Goal: Task Accomplishment & Management: Use online tool/utility

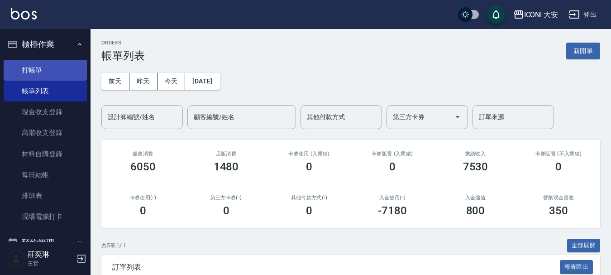
drag, startPoint x: 28, startPoint y: 70, endPoint x: 133, endPoint y: 70, distance: 104.0
click at [29, 71] on link "打帳單" at bounding box center [45, 70] width 83 height 21
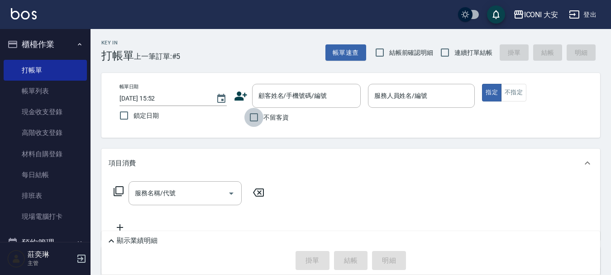
click at [257, 123] on input "不留客資" at bounding box center [253, 117] width 19 height 19
checkbox input "true"
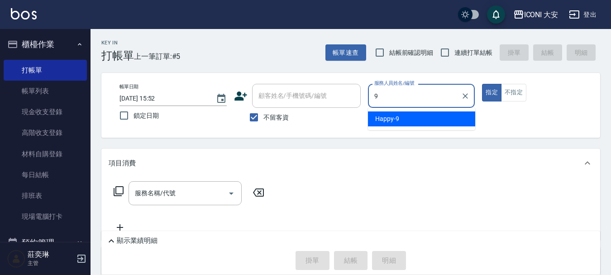
type input "Happy-9"
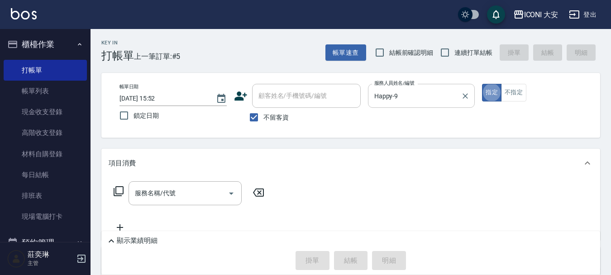
type button "true"
click at [196, 194] on input "服務名稱/代號" at bounding box center [178, 193] width 91 height 16
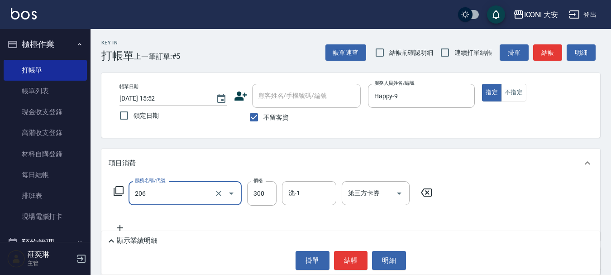
type input "洗髮(206)"
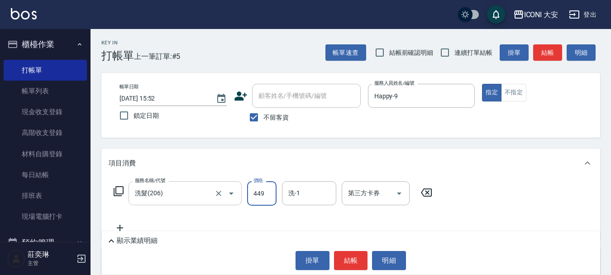
type input "449"
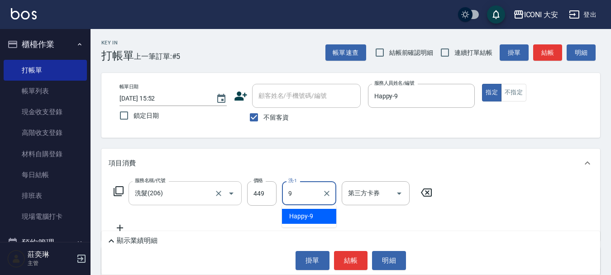
type input "Happy-9"
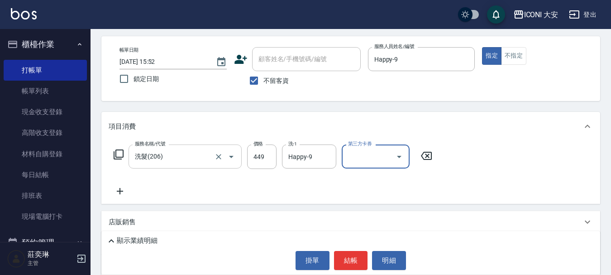
scroll to position [109, 0]
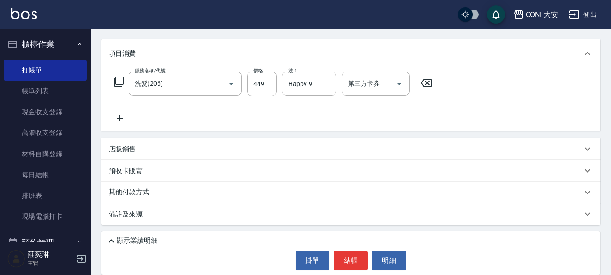
click at [122, 121] on icon at bounding box center [120, 118] width 23 height 11
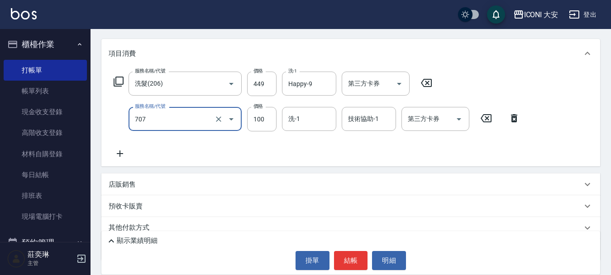
type input "瞬間護髮(707)"
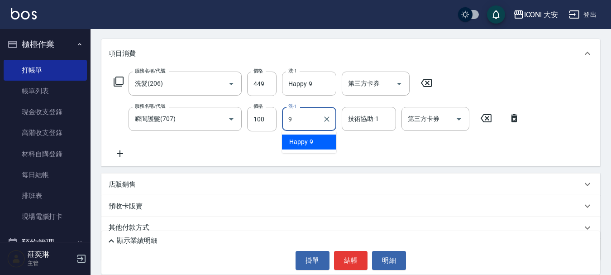
type input "Happy-9"
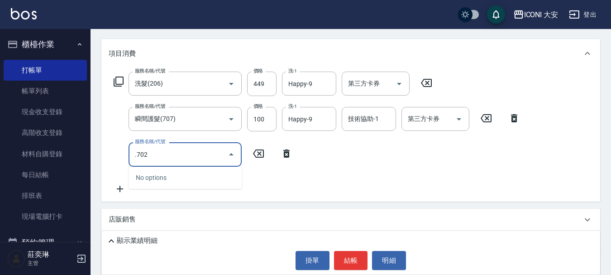
type input ".702"
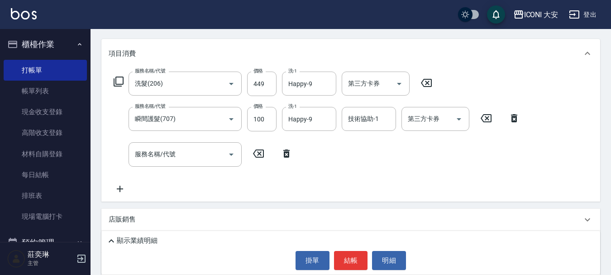
click at [287, 154] on icon at bounding box center [286, 153] width 23 height 11
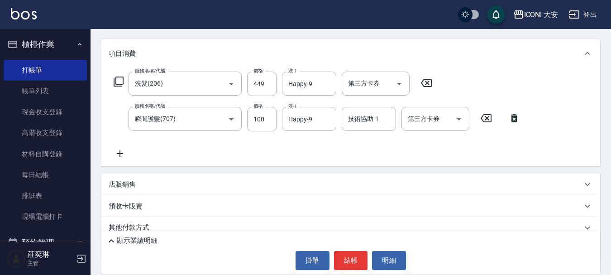
click at [120, 153] on icon at bounding box center [120, 153] width 6 height 6
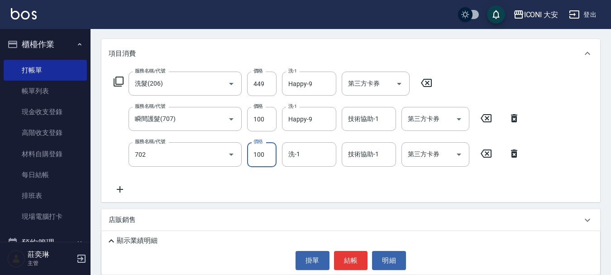
type input "勞水.精油(702)"
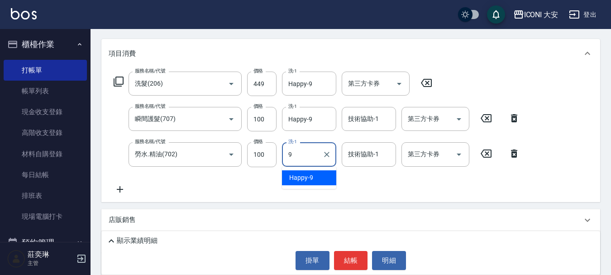
type input "Happy-9"
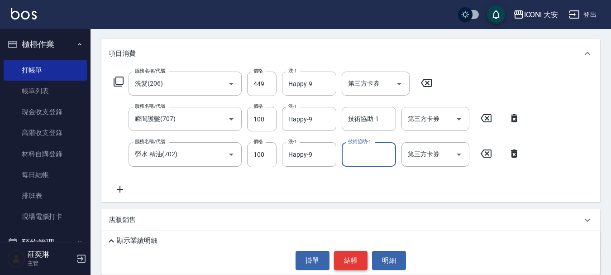
click at [360, 260] on button "結帳" at bounding box center [351, 260] width 34 height 19
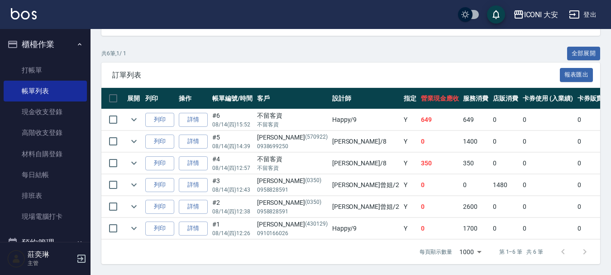
scroll to position [199, 0]
